Goal: Check status: Check status

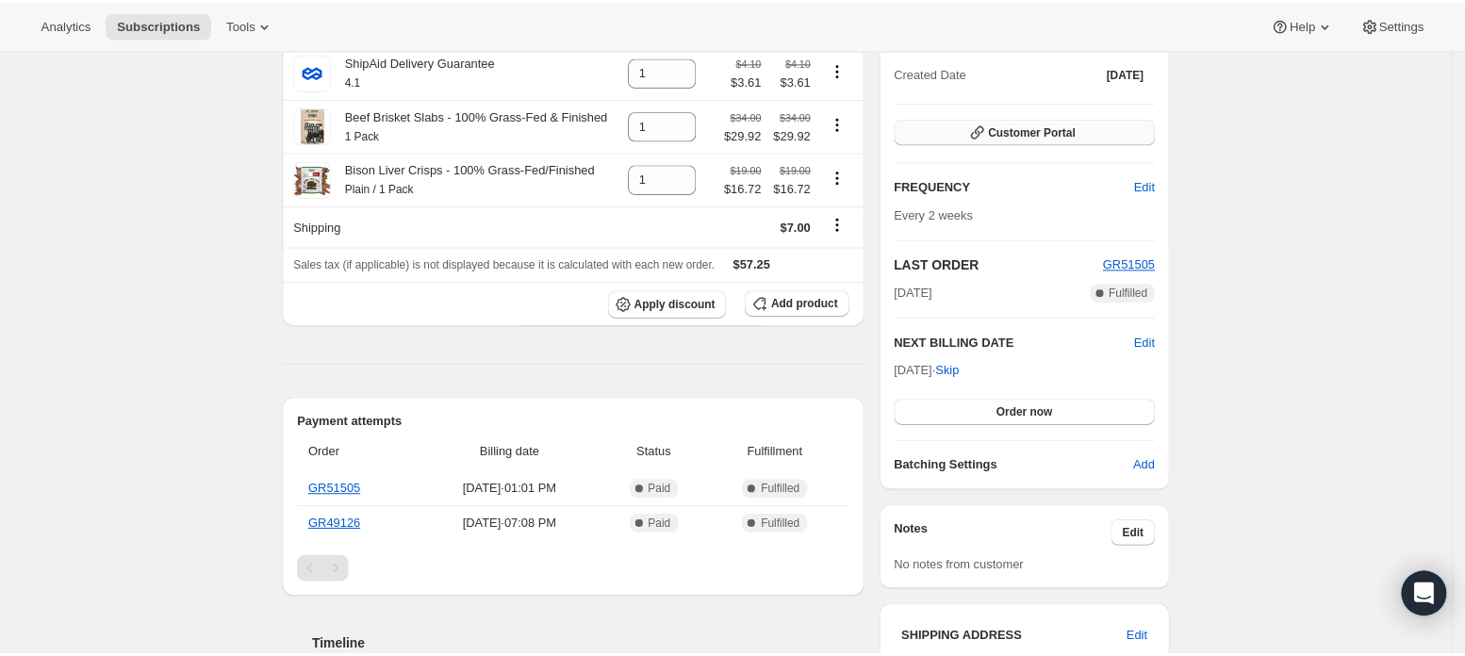
scroll to position [251, 0]
